Goal: Find specific page/section

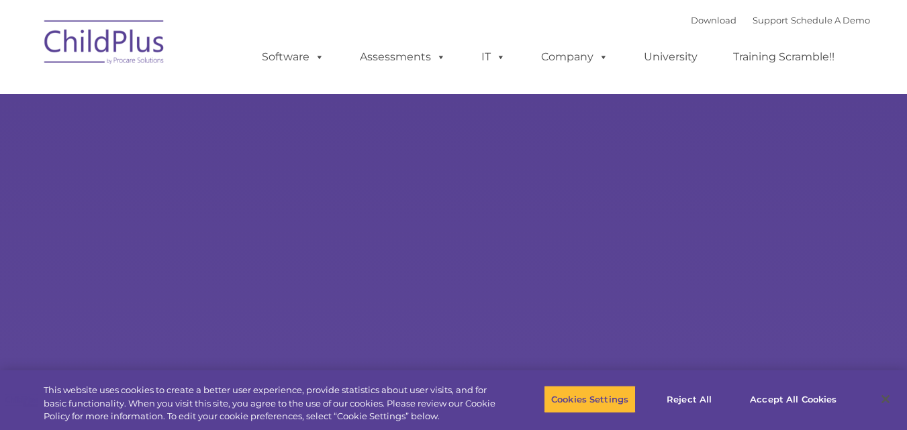
select select "MEDIUM"
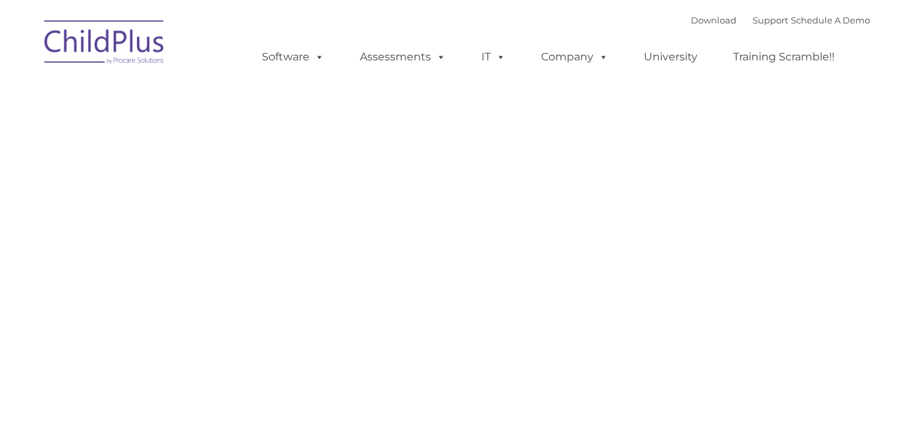
type input ""
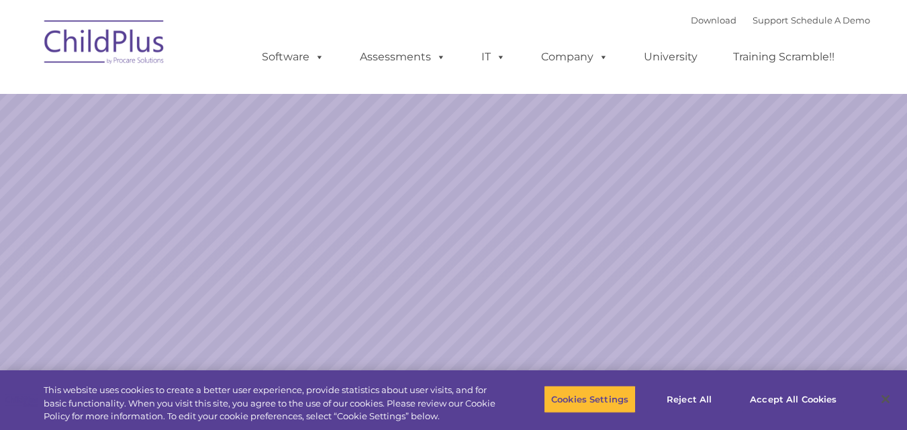
select select "MEDIUM"
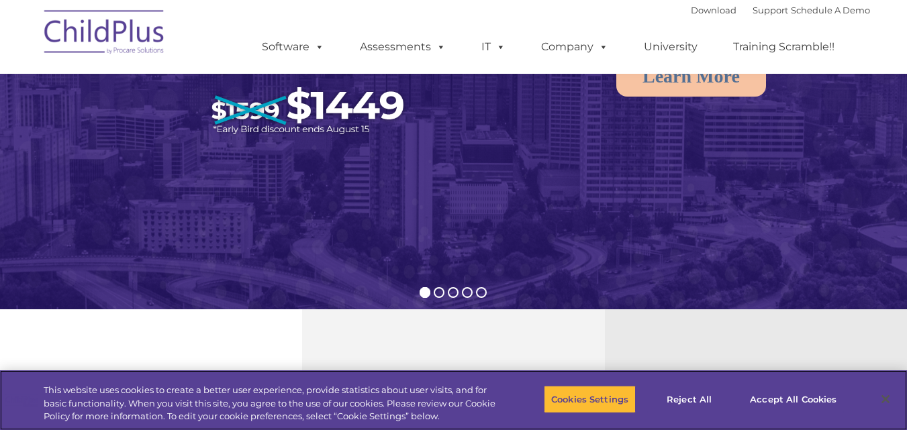
scroll to position [165, 0]
